Goal: Task Accomplishment & Management: Manage account settings

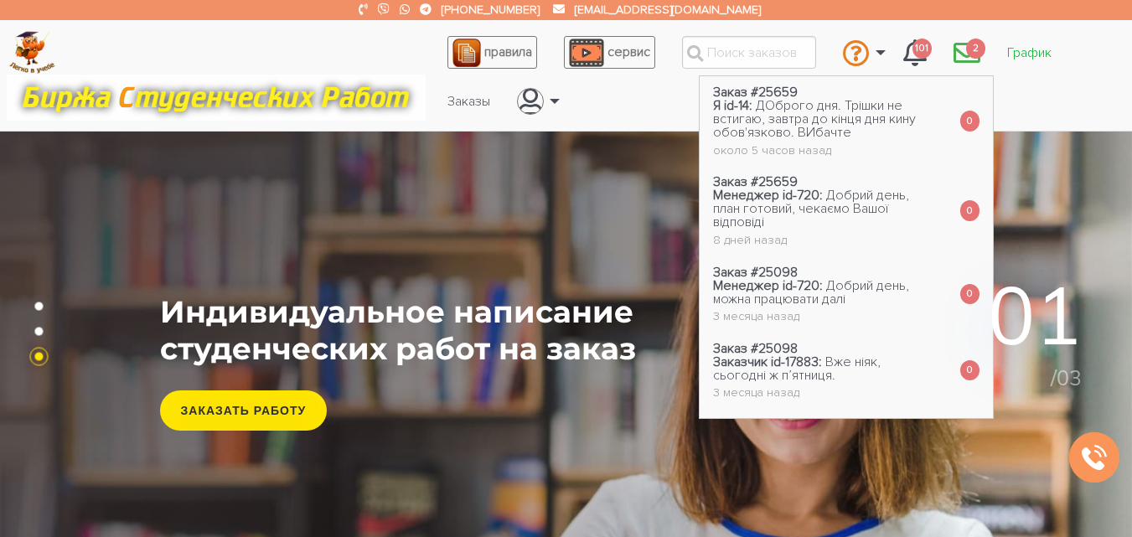
click at [1015, 54] on link "График" at bounding box center [1028, 53] width 71 height 32
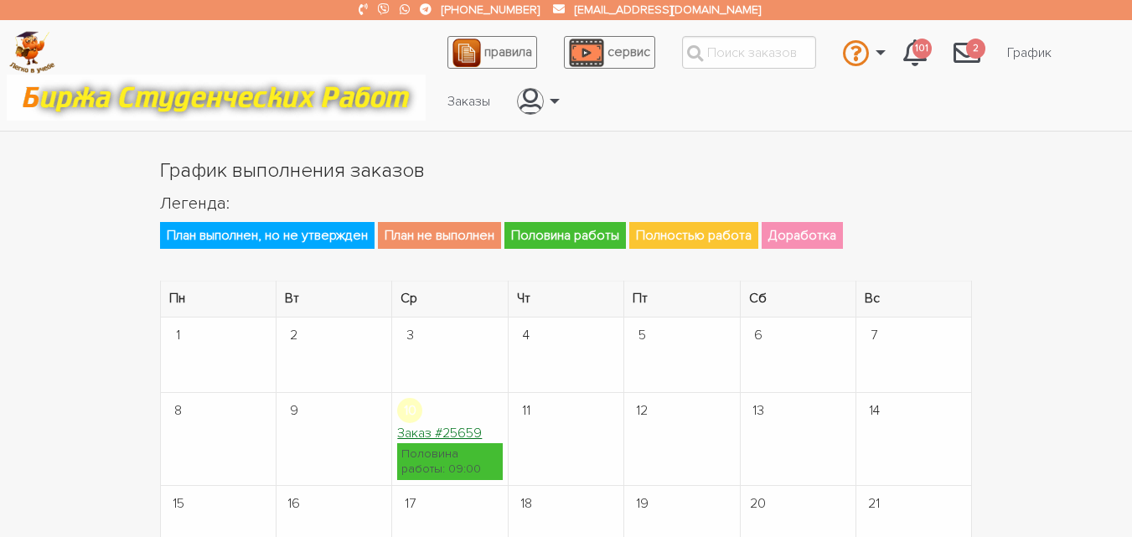
click at [436, 431] on link "Заказ #25659" at bounding box center [439, 433] width 85 height 17
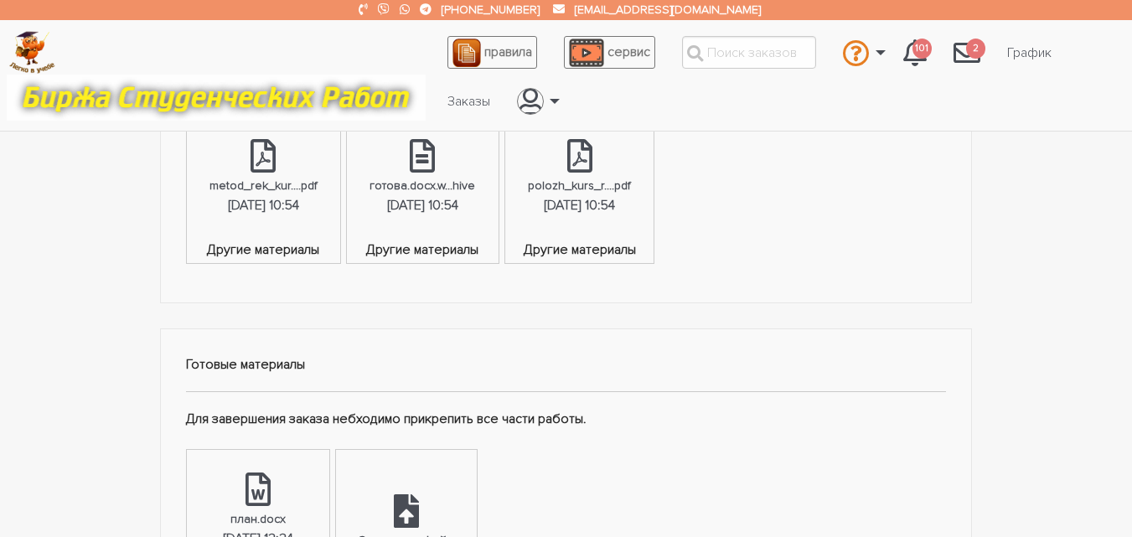
scroll to position [754, 0]
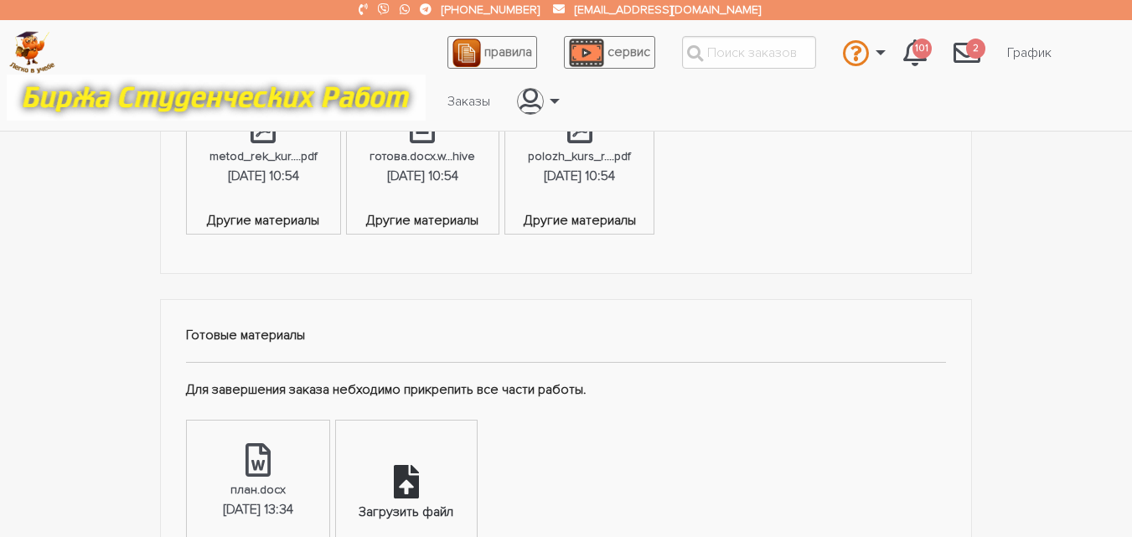
click at [419, 472] on icon at bounding box center [406, 482] width 25 height 34
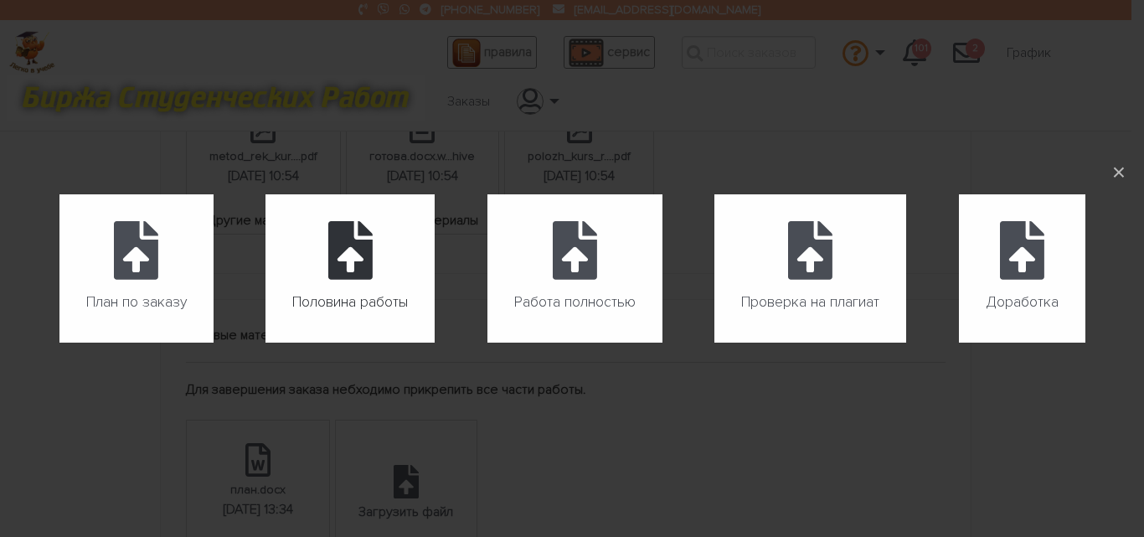
click at [348, 277] on icon at bounding box center [350, 250] width 44 height 59
click at [266, 343] on input "Половина работы" at bounding box center [266, 343] width 1 height 1
